Goal: Use online tool/utility: Utilize a website feature to perform a specific function

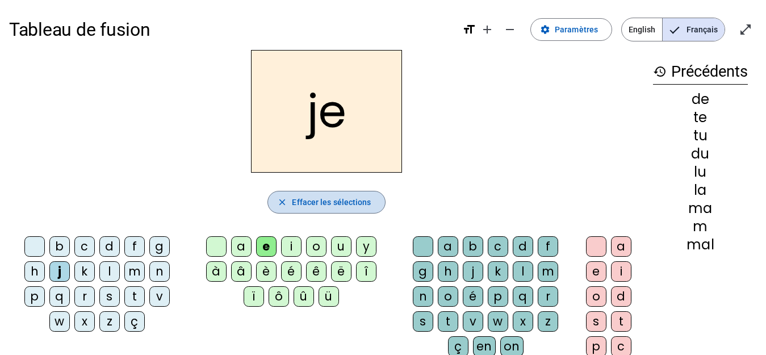
click at [332, 204] on span "Effacer les sélections" at bounding box center [331, 202] width 79 height 14
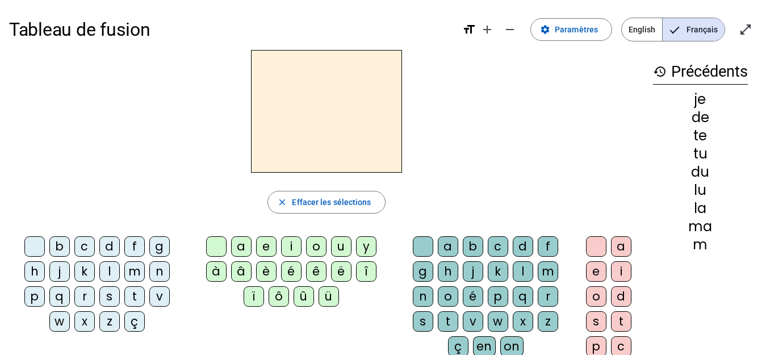
click at [61, 242] on div "b" at bounding box center [59, 246] width 20 height 20
click at [284, 266] on div "é" at bounding box center [291, 271] width 20 height 20
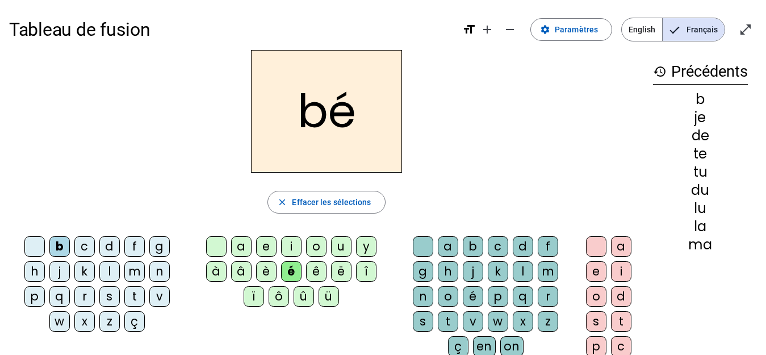
click at [473, 239] on div "b" at bounding box center [473, 246] width 20 height 20
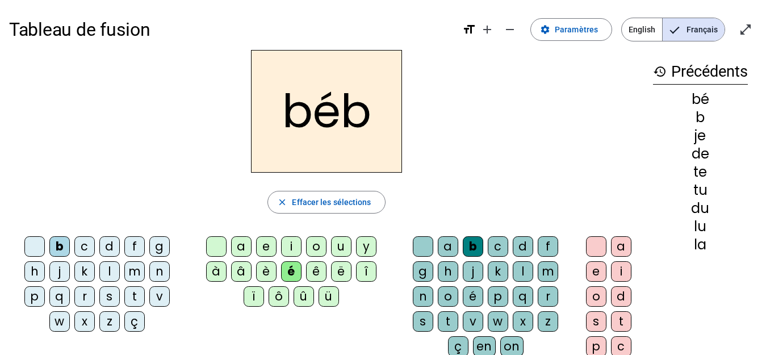
click at [471, 295] on div "é" at bounding box center [473, 296] width 20 height 20
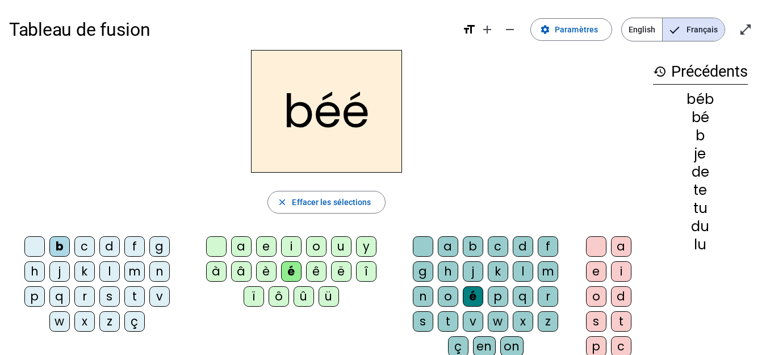
click at [471, 295] on div "é" at bounding box center [473, 296] width 20 height 20
click at [345, 202] on span "Effacer les sélections" at bounding box center [331, 202] width 79 height 14
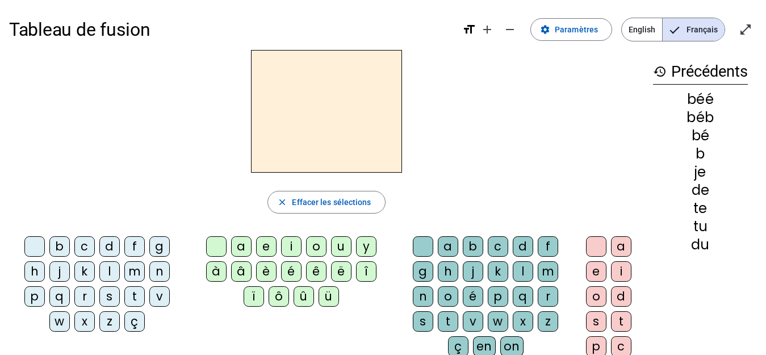
click at [61, 244] on div "b" at bounding box center [59, 246] width 20 height 20
click at [286, 267] on div "é" at bounding box center [291, 271] width 20 height 20
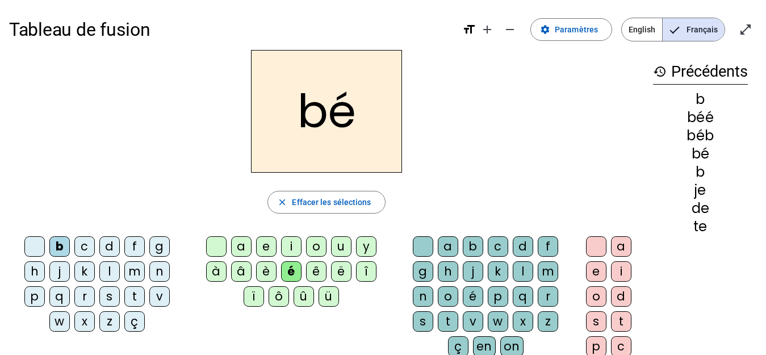
click at [54, 241] on div "b" at bounding box center [59, 246] width 20 height 20
click at [471, 248] on div "b" at bounding box center [473, 246] width 20 height 20
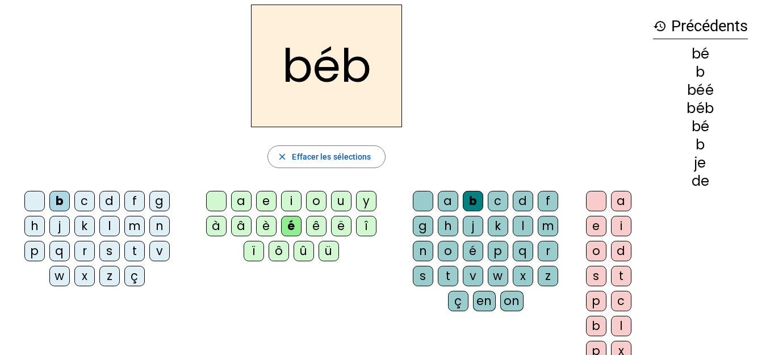
scroll to position [106, 0]
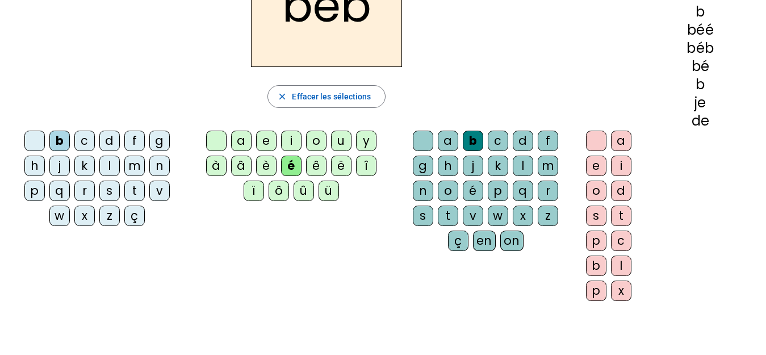
click at [288, 166] on div "é" at bounding box center [291, 166] width 20 height 20
click at [270, 163] on div "è" at bounding box center [266, 166] width 20 height 20
click at [245, 165] on div "â" at bounding box center [241, 166] width 20 height 20
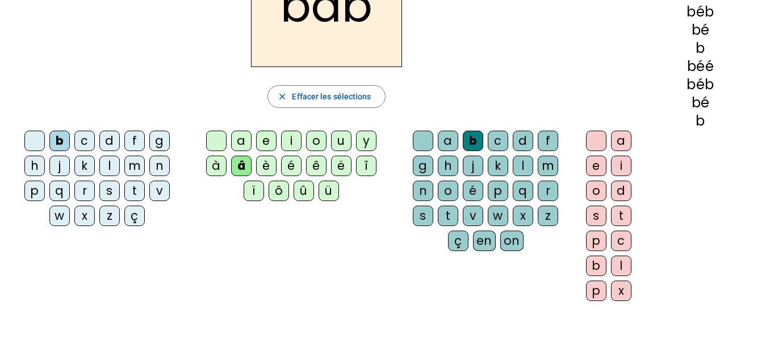
click at [261, 162] on div "è" at bounding box center [266, 166] width 20 height 20
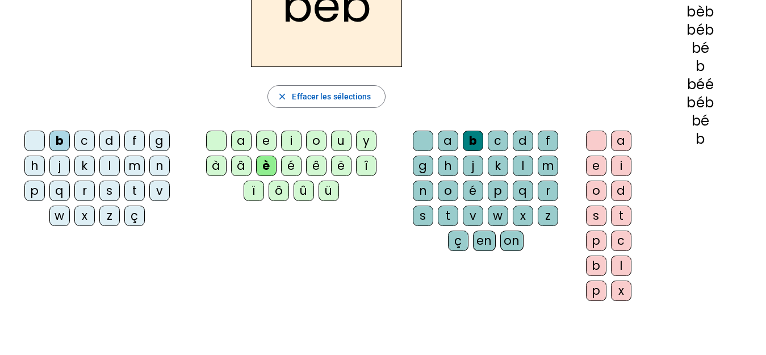
click at [286, 162] on div "é" at bounding box center [291, 166] width 20 height 20
click at [473, 186] on div "é" at bounding box center [473, 191] width 20 height 20
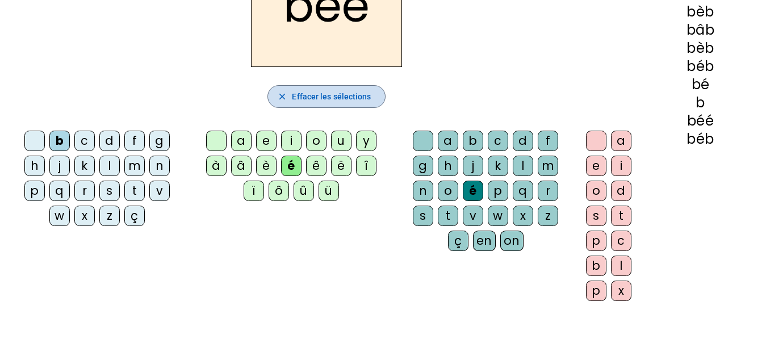
click at [320, 98] on span "Effacer les sélections" at bounding box center [331, 97] width 79 height 14
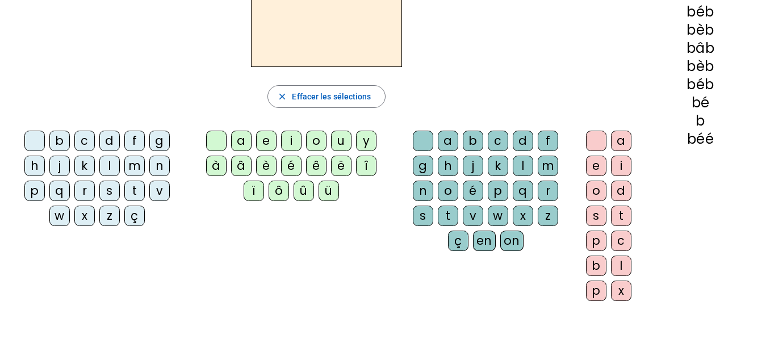
click at [589, 264] on div "b" at bounding box center [596, 266] width 20 height 20
click at [287, 161] on div "é" at bounding box center [291, 166] width 20 height 20
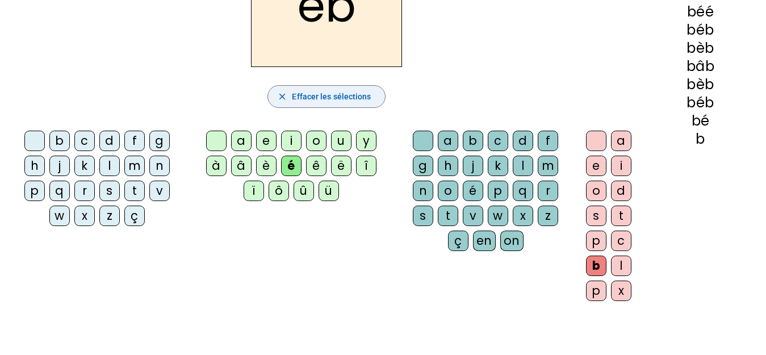
click at [341, 98] on span "Effacer les sélections" at bounding box center [331, 97] width 79 height 14
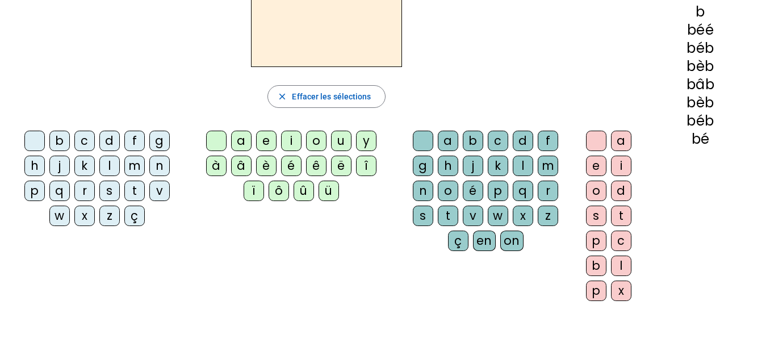
click at [109, 190] on div "s" at bounding box center [109, 191] width 20 height 20
click at [241, 142] on div "a" at bounding box center [241, 141] width 20 height 20
click at [520, 163] on div "l" at bounding box center [523, 166] width 20 height 20
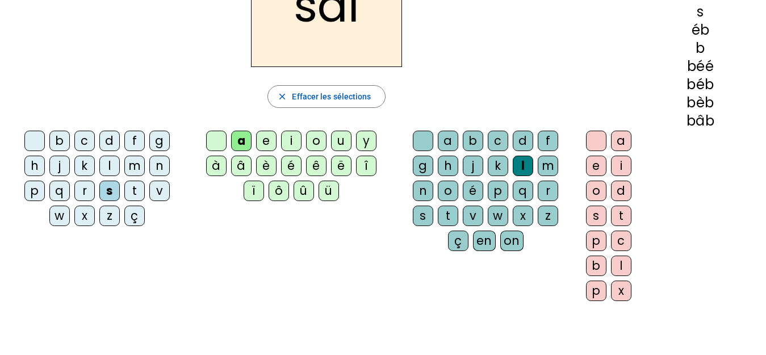
click at [619, 143] on div "a" at bounding box center [621, 141] width 20 height 20
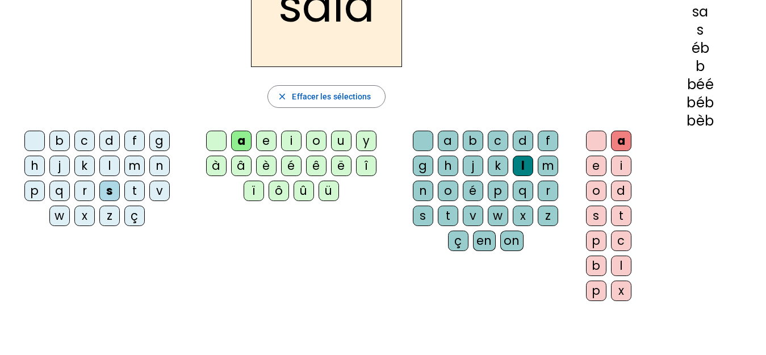
click at [114, 144] on div "d" at bounding box center [109, 141] width 20 height 20
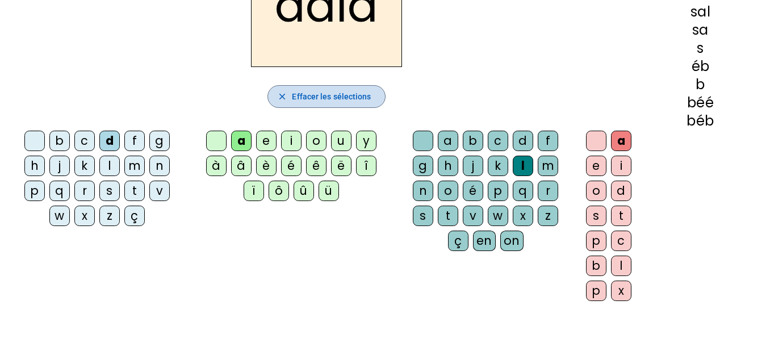
click at [312, 90] on span "Effacer les sélections" at bounding box center [331, 97] width 79 height 14
